Goal: Consume media (video, audio): Consume media (video, audio)

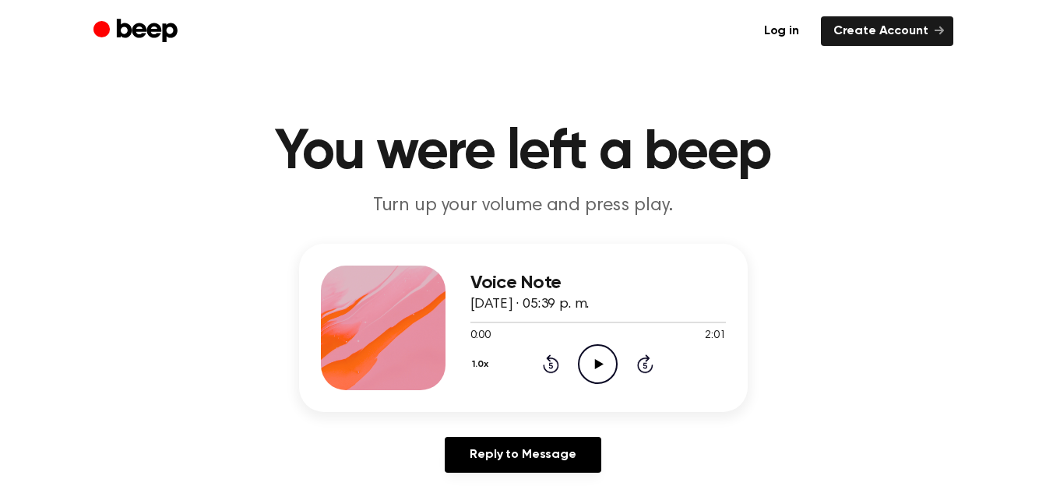
click at [600, 369] on icon "Play Audio" at bounding box center [598, 364] width 40 height 40
click at [608, 365] on icon "Play Audio" at bounding box center [598, 364] width 40 height 40
click at [604, 360] on icon "Play Audio" at bounding box center [598, 364] width 40 height 40
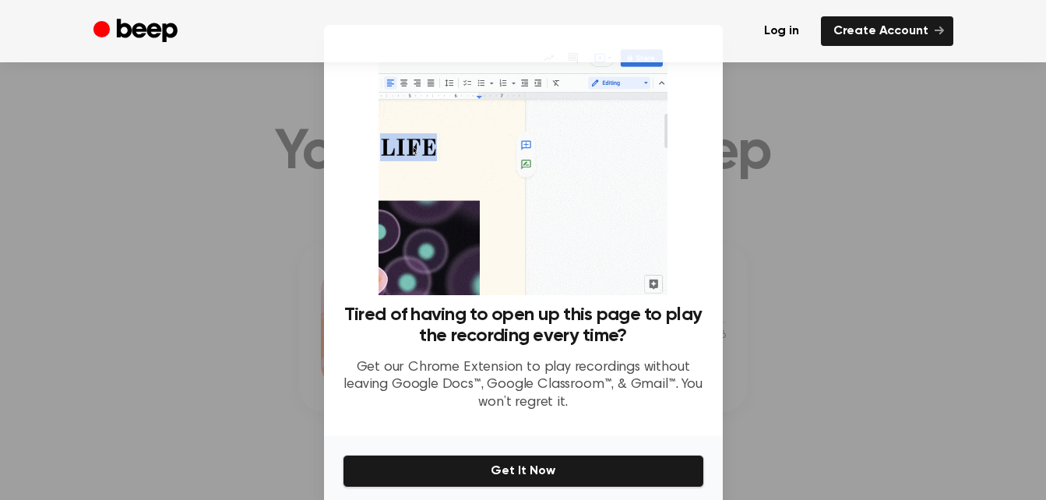
scroll to position [136, 0]
click at [735, 144] on div at bounding box center [523, 250] width 1046 height 500
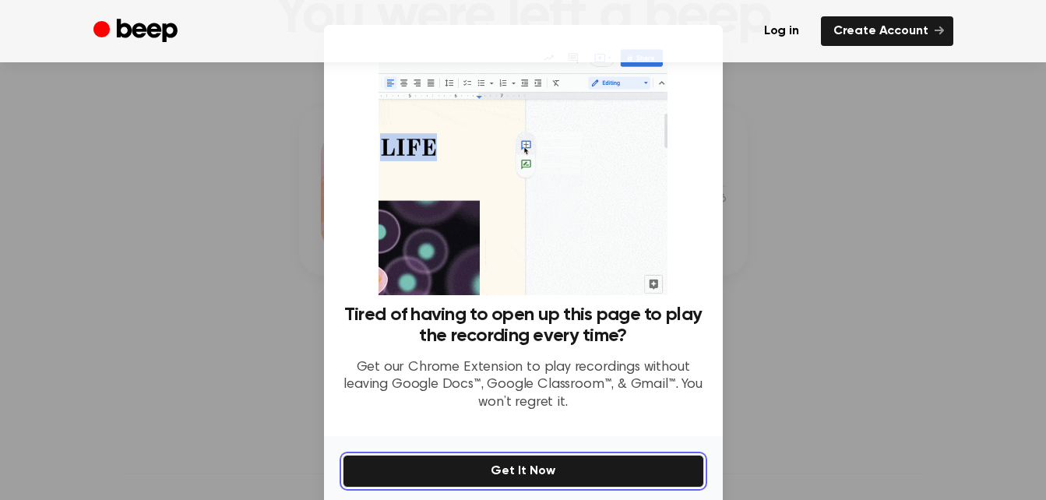
click at [603, 464] on button "Get It Now" at bounding box center [523, 471] width 361 height 33
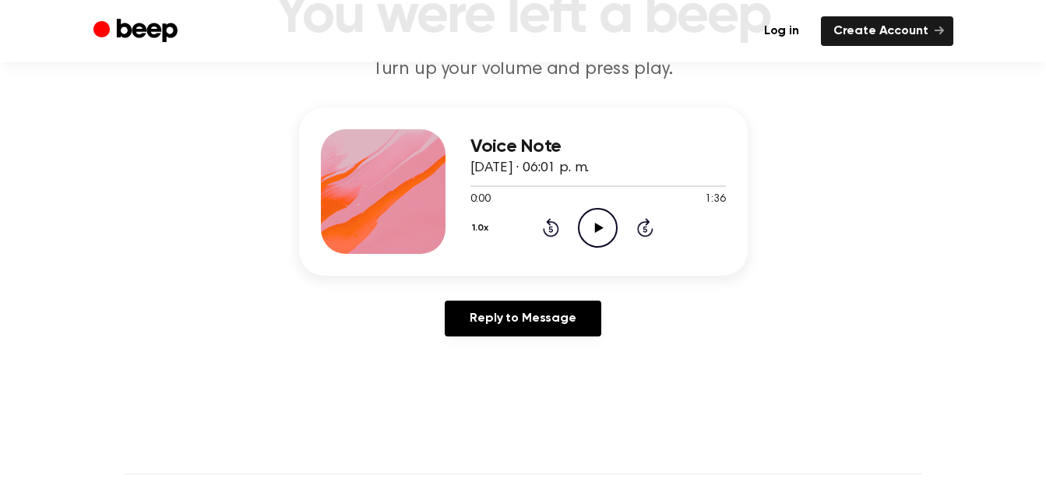
click at [590, 229] on icon "Play Audio" at bounding box center [598, 228] width 40 height 40
click at [588, 215] on icon "Pause Audio" at bounding box center [598, 228] width 40 height 40
